Goal: Transaction & Acquisition: Obtain resource

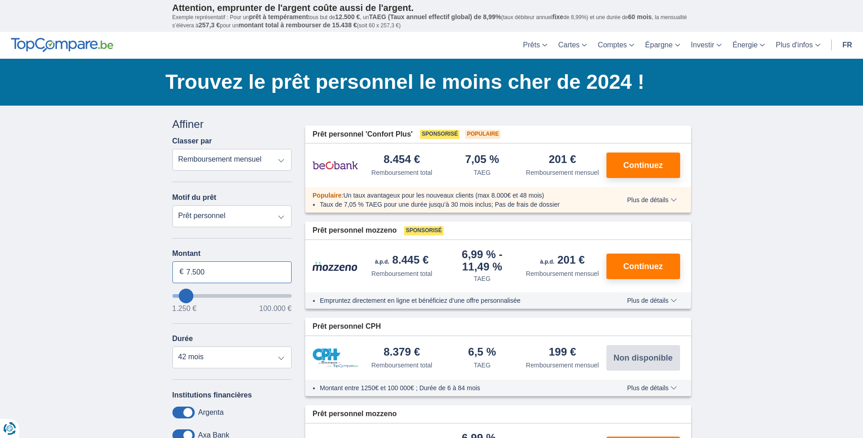
click at [211, 265] on input "7.500" at bounding box center [232, 272] width 120 height 22
type input "7"
type input "5.000"
type input "5250"
select select "36"
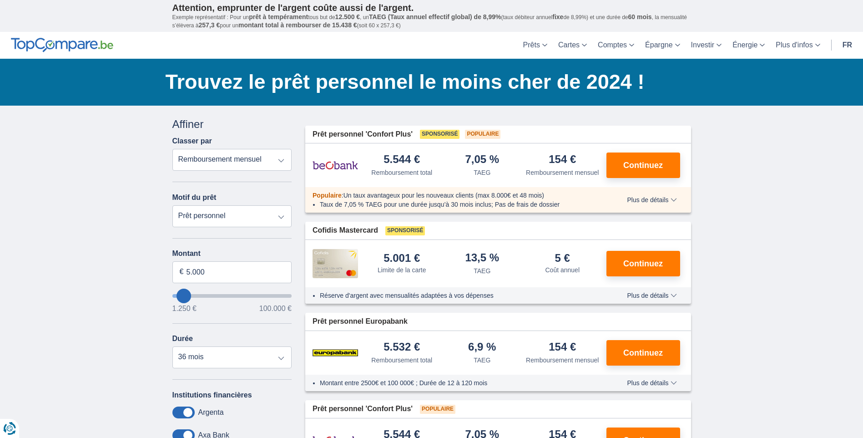
click at [283, 214] on select "Prêt personnel Voiture Moto / vélo Caravane / mobilhome Travaux Energie Rachat …" at bounding box center [232, 216] width 120 height 22
select select "energySavings"
click at [172, 205] on select "Prêt personnel Voiture Moto / vélo Caravane / mobilhome Travaux Energie Rachat …" at bounding box center [232, 216] width 120 height 22
type input "15.000"
type input "15250"
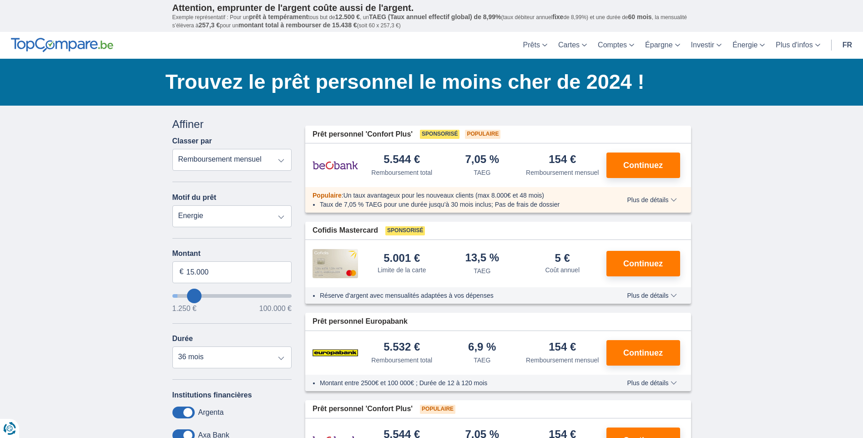
select select "60"
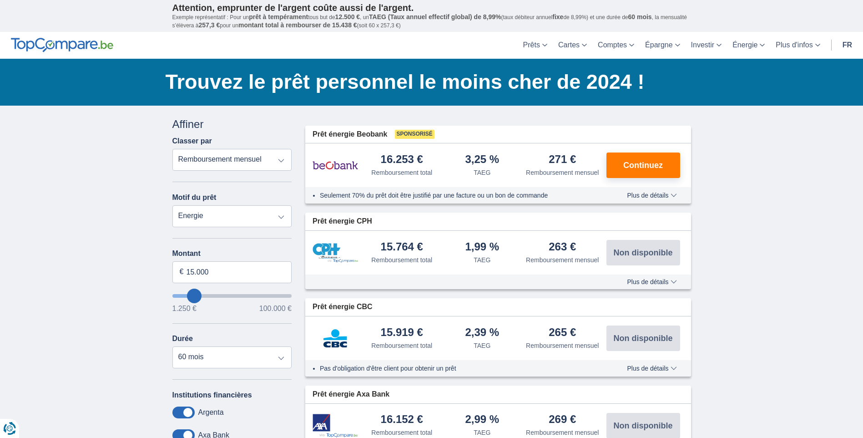
click at [648, 193] on span "Plus de détails" at bounding box center [652, 195] width 50 height 6
